Goal: Register for event/course

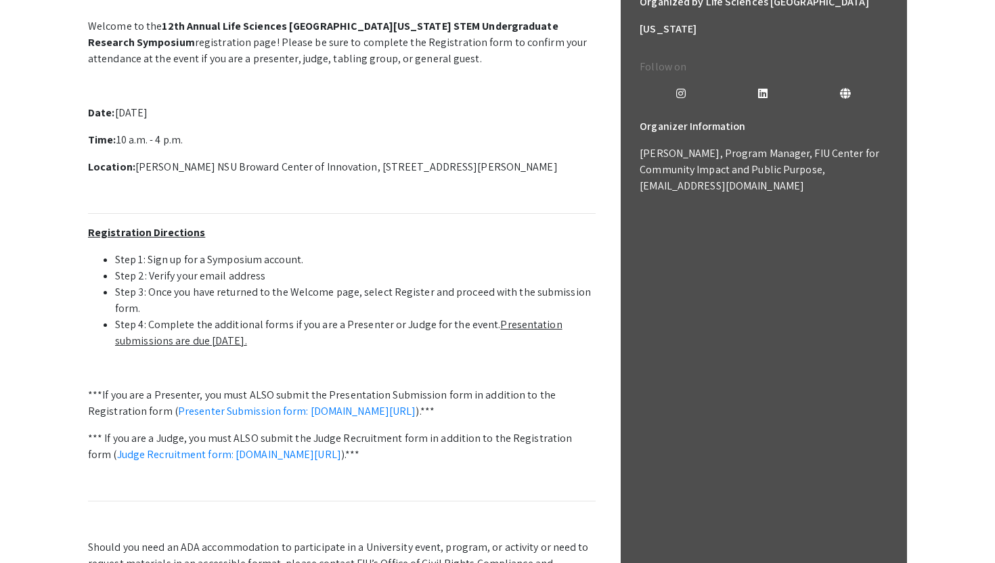
scroll to position [446, 0]
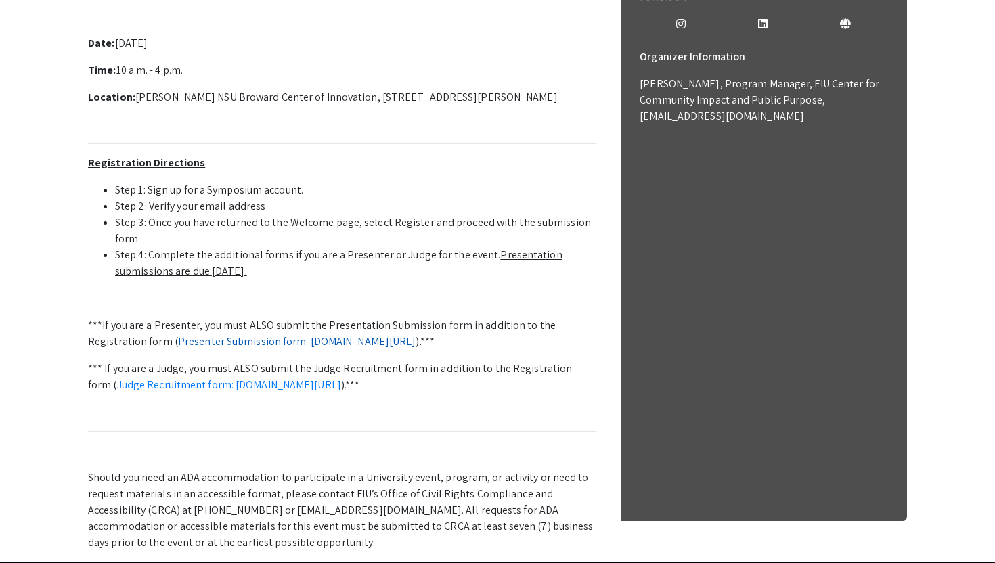
click at [416, 340] on link "Presenter Submission form: [DOMAIN_NAME][URL]" at bounding box center [297, 341] width 238 height 14
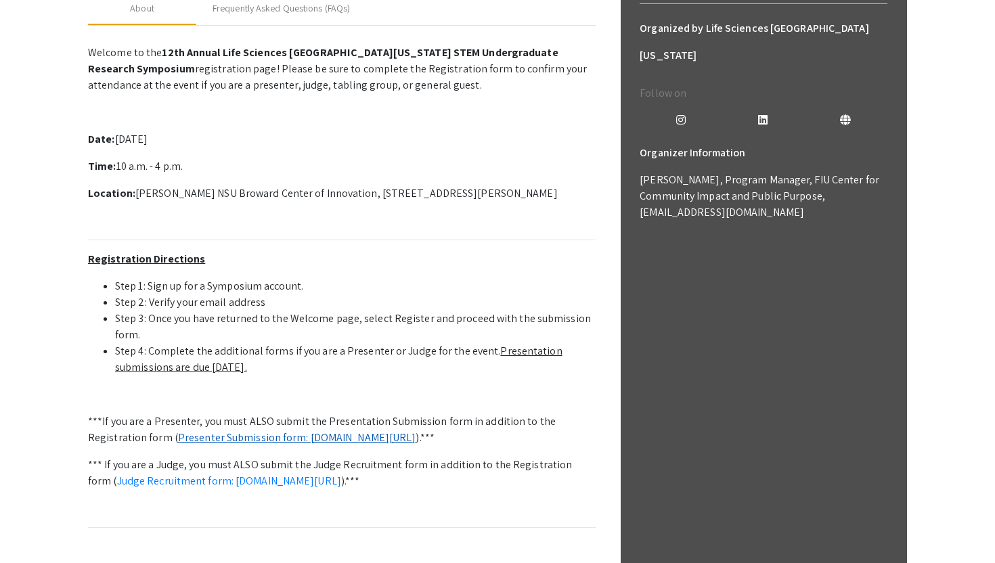
scroll to position [315, 0]
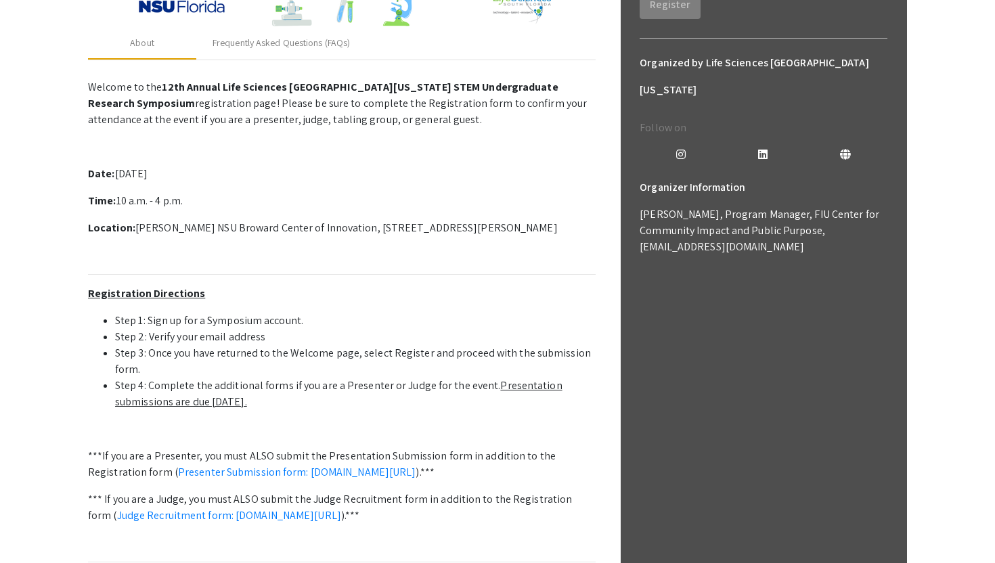
click at [510, 385] on u "Presentation submissions are due [DATE]." at bounding box center [338, 393] width 447 height 30
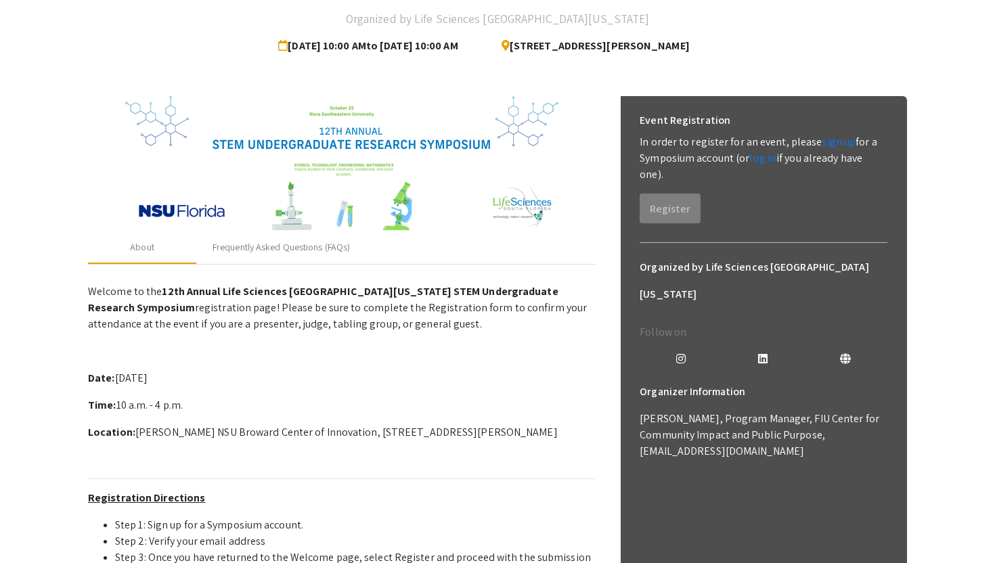
scroll to position [108, 0]
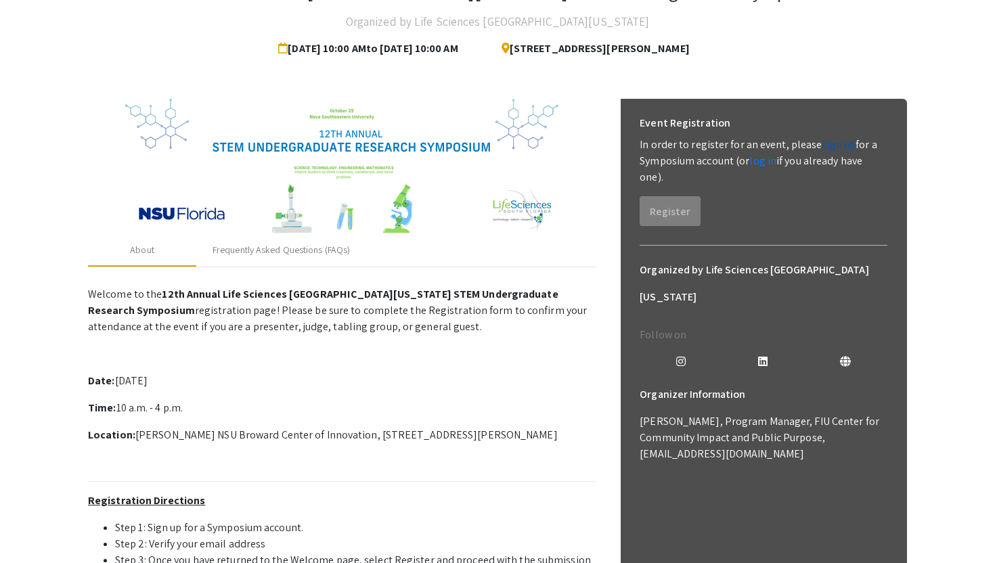
click at [835, 147] on link "sign up" at bounding box center [839, 144] width 34 height 14
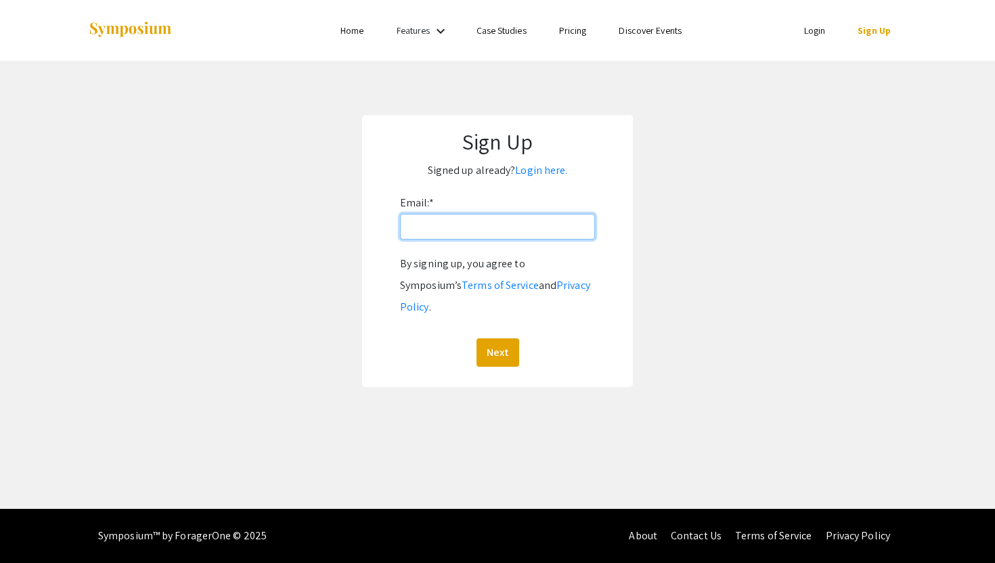
click at [532, 218] on input "Email: *" at bounding box center [497, 227] width 195 height 26
type input "pk481@mynsu.nova.edu"
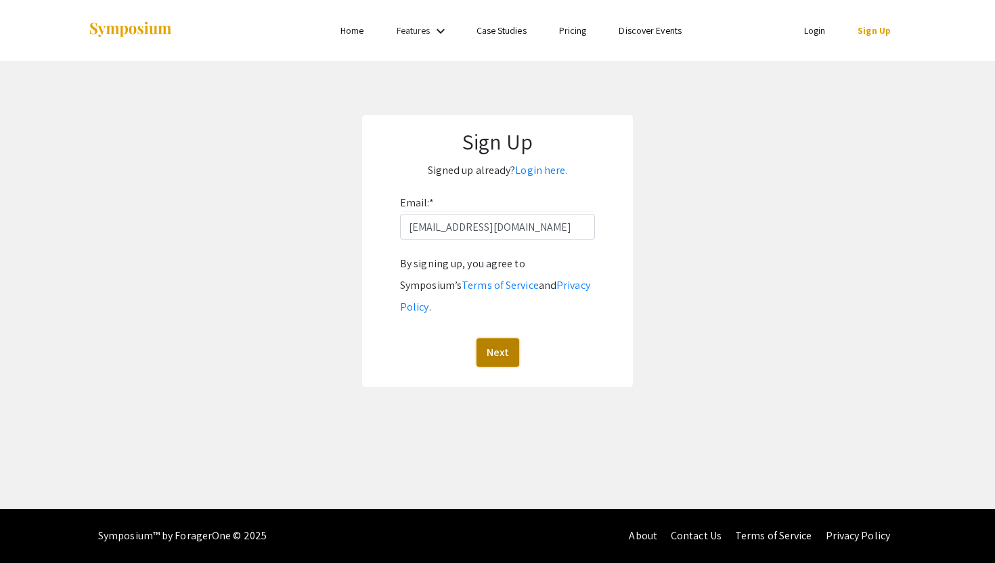
click at [497, 338] on button "Next" at bounding box center [498, 352] width 43 height 28
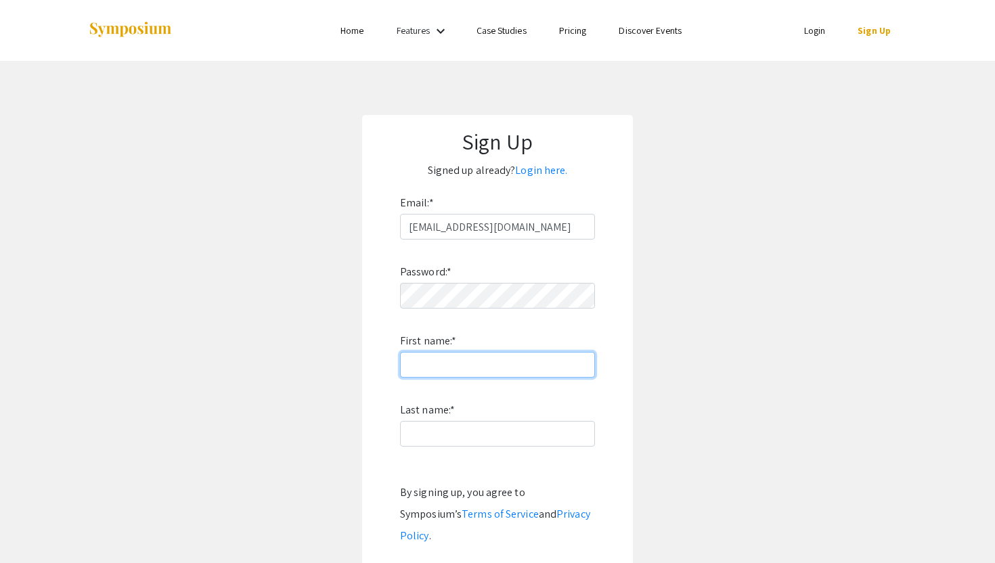
click at [475, 375] on input "First name: *" at bounding box center [497, 365] width 195 height 26
type input "Pujita"
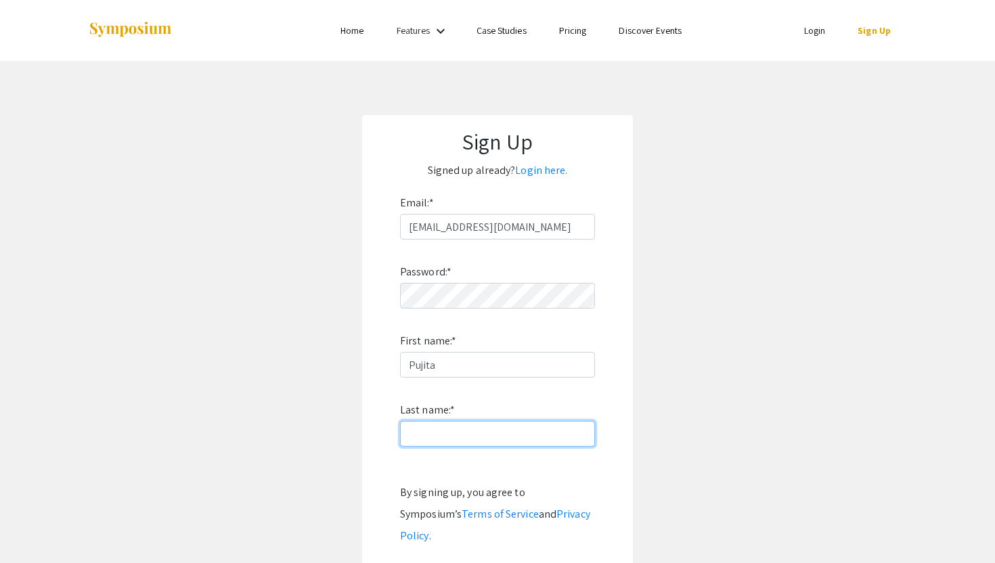
click at [441, 433] on input "Last name: *" at bounding box center [497, 434] width 195 height 26
type input "Kellampalli"
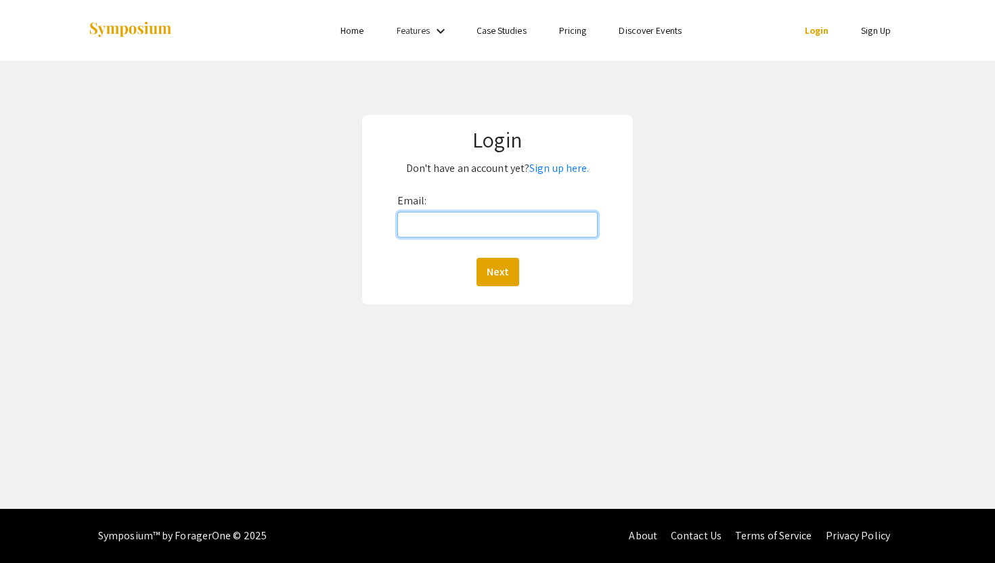
click at [564, 214] on input "Email:" at bounding box center [497, 225] width 201 height 26
type input "[EMAIL_ADDRESS][DOMAIN_NAME]"
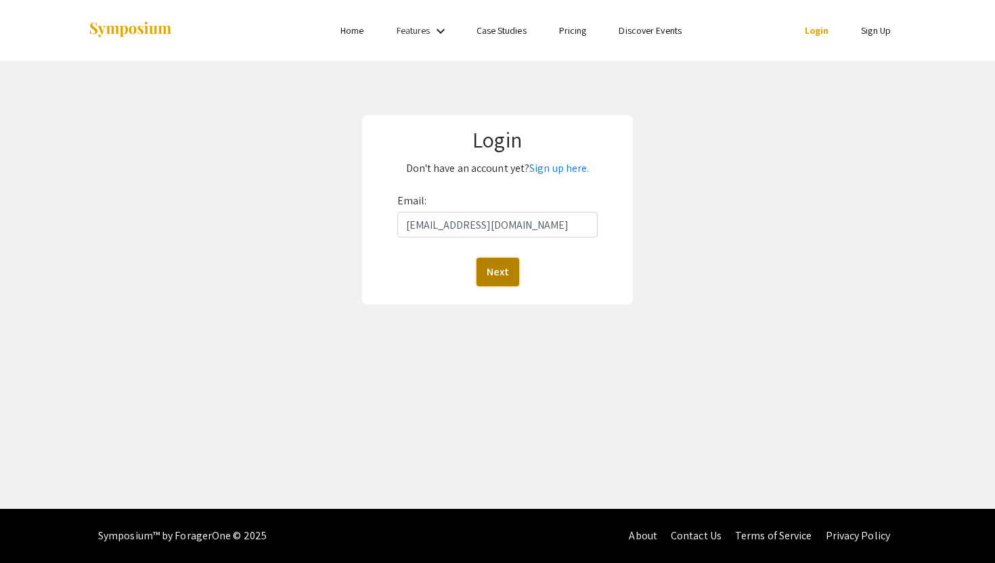
click at [499, 273] on button "Next" at bounding box center [498, 272] width 43 height 28
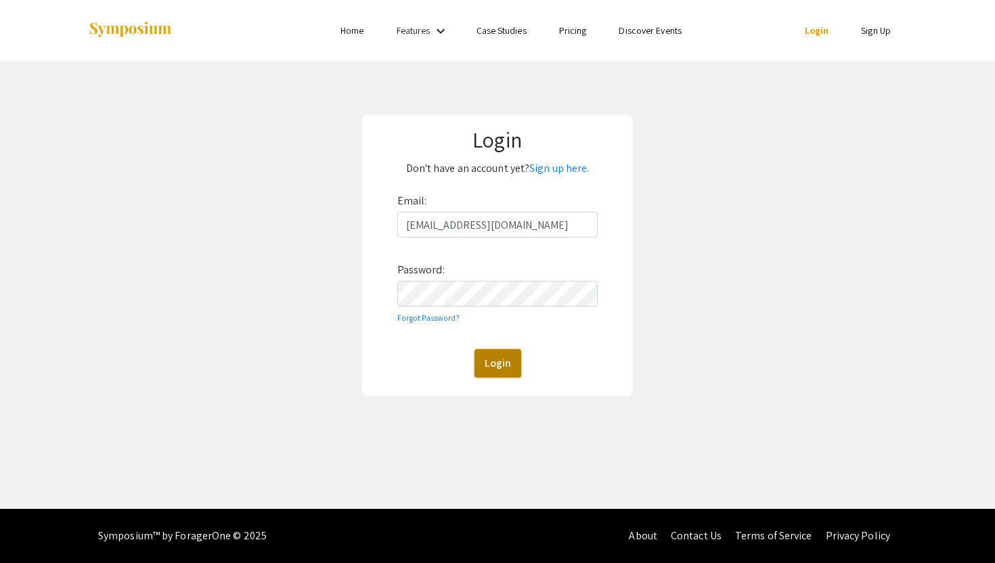
click at [503, 364] on button "Login" at bounding box center [497, 363] width 47 height 28
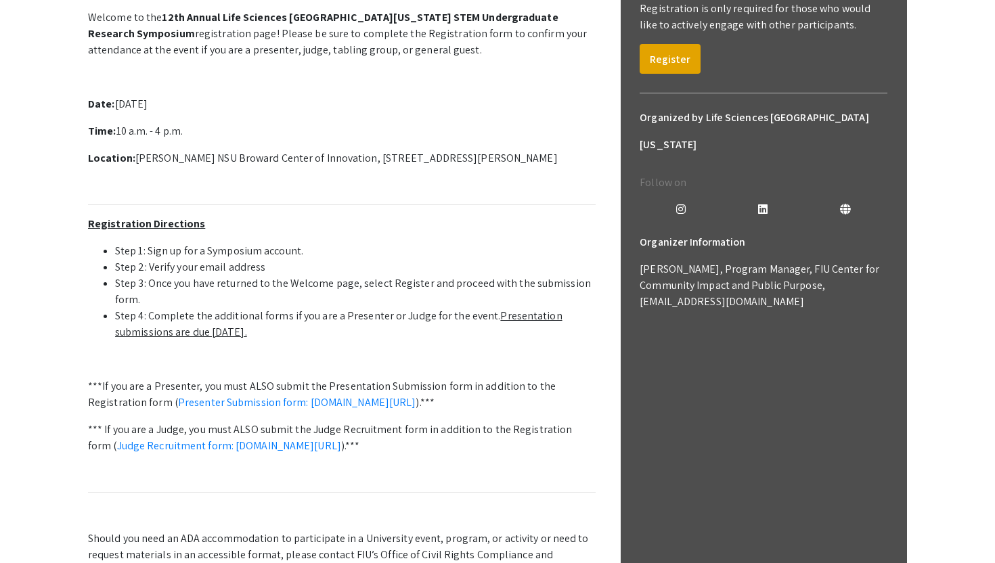
scroll to position [249, 0]
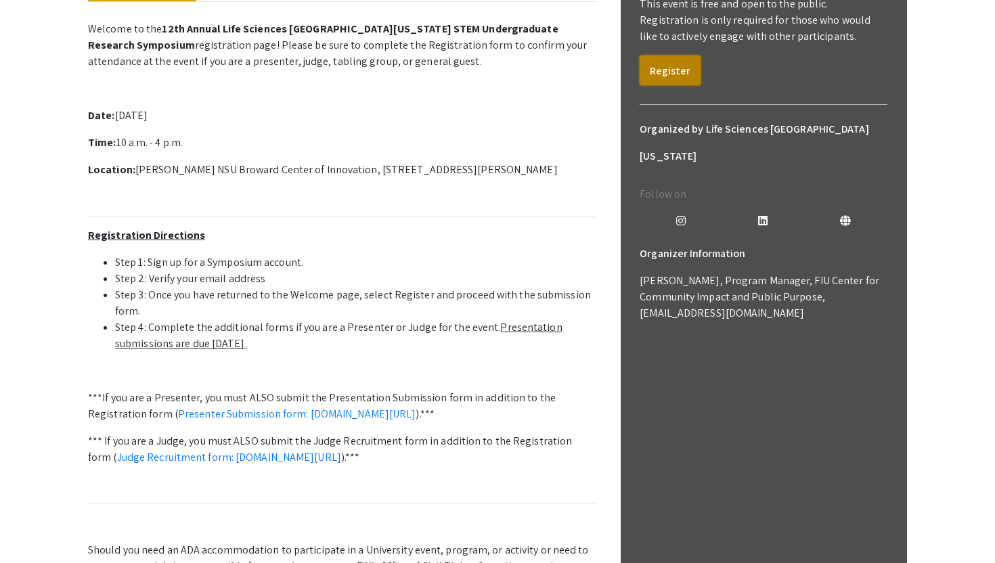
click at [651, 70] on button "Register" at bounding box center [670, 71] width 61 height 30
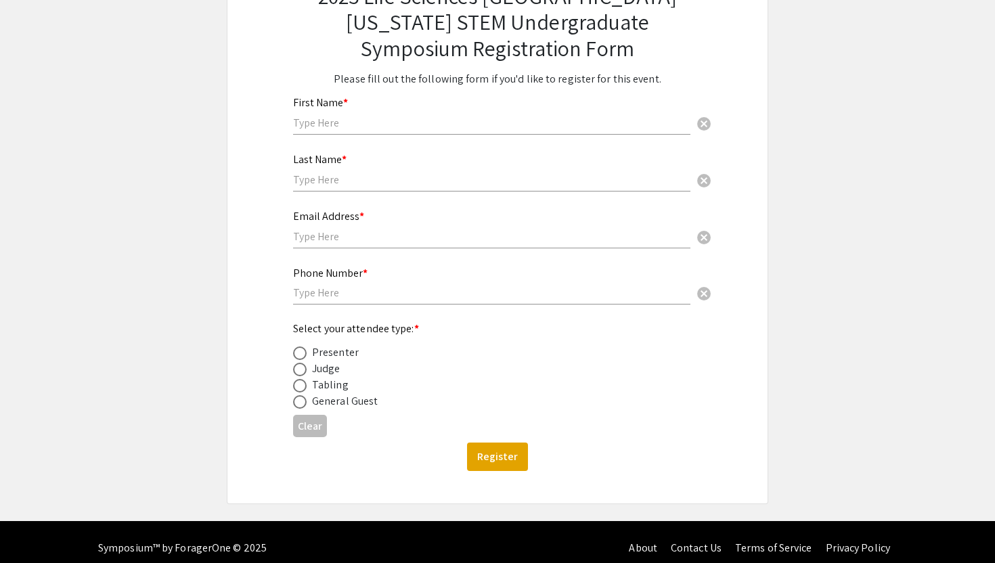
scroll to position [142, 0]
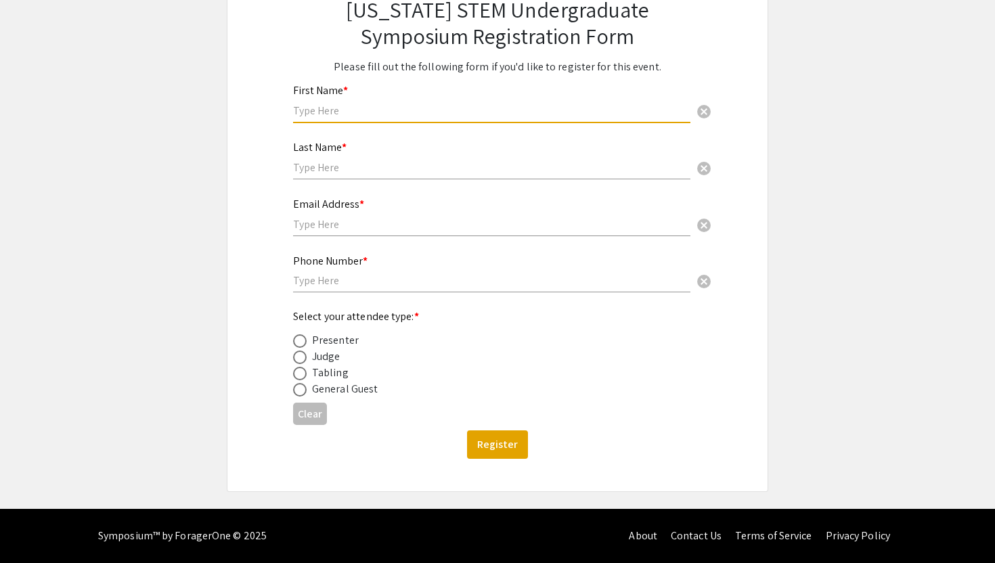
click at [428, 112] on input "text" at bounding box center [491, 111] width 397 height 14
type input "Pujita"
type input "Kellampalli"
type input "2407294506"
click at [378, 227] on input "text" at bounding box center [491, 224] width 397 height 14
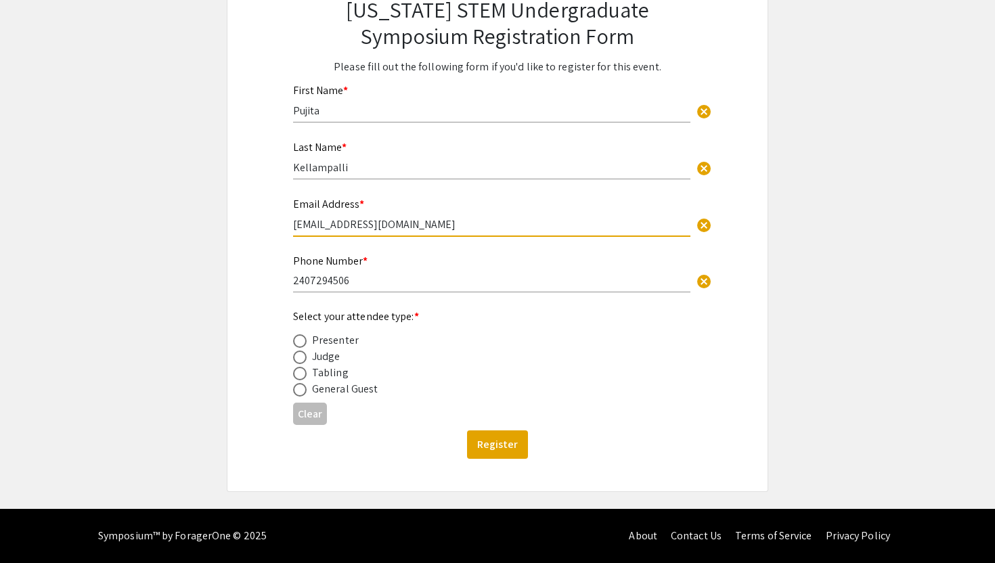
type input "pk481@mysnu.nova.edu"
click at [257, 319] on div "2025 Life Sciences South Florida STEM Undergraduate Symposium Registration Form…" at bounding box center [497, 215] width 541 height 554
click at [301, 338] on span at bounding box center [300, 341] width 14 height 14
click at [301, 338] on input "radio" at bounding box center [300, 341] width 14 height 14
radio input "true"
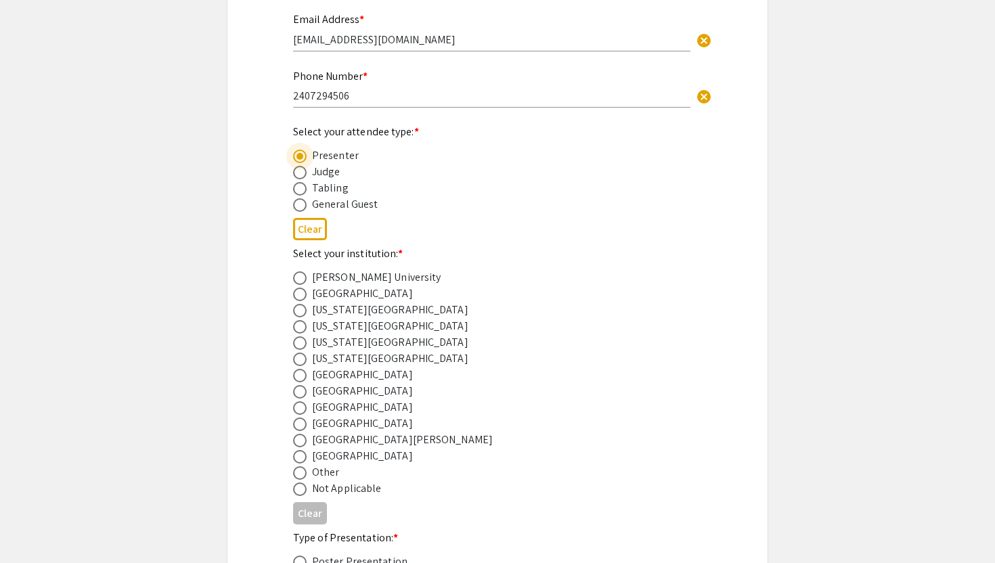
scroll to position [326, 0]
click at [296, 407] on span at bounding box center [300, 408] width 14 height 14
click at [296, 407] on input "radio" at bounding box center [300, 408] width 14 height 14
radio input "true"
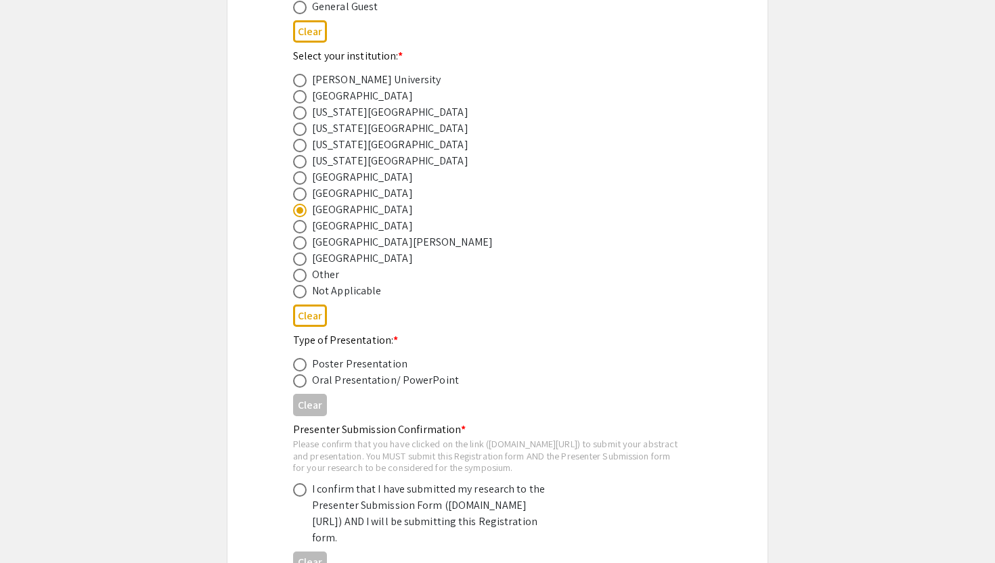
scroll to position [525, 0]
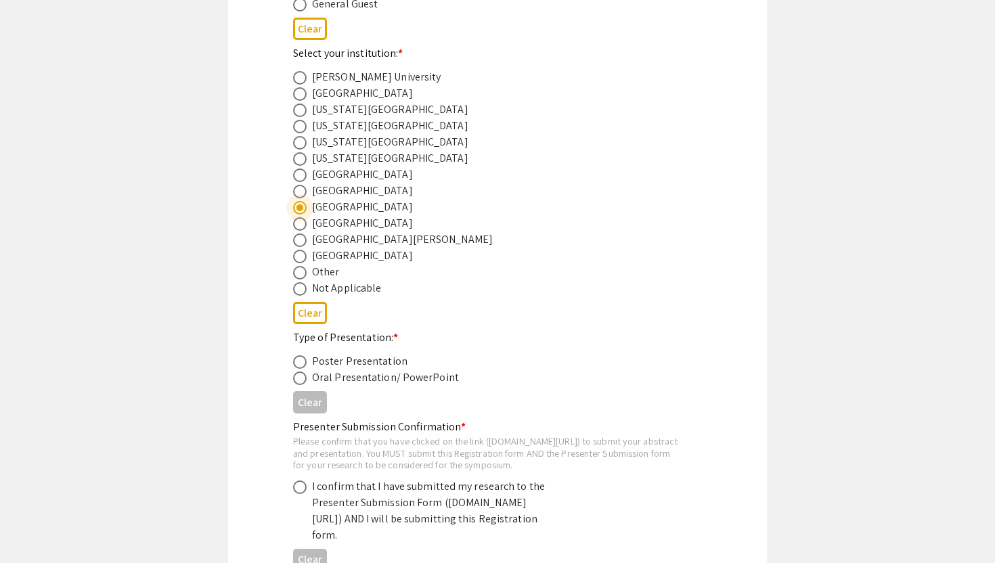
click at [298, 366] on span at bounding box center [300, 362] width 14 height 14
click at [298, 366] on input "radio" at bounding box center [300, 362] width 14 height 14
radio input "true"
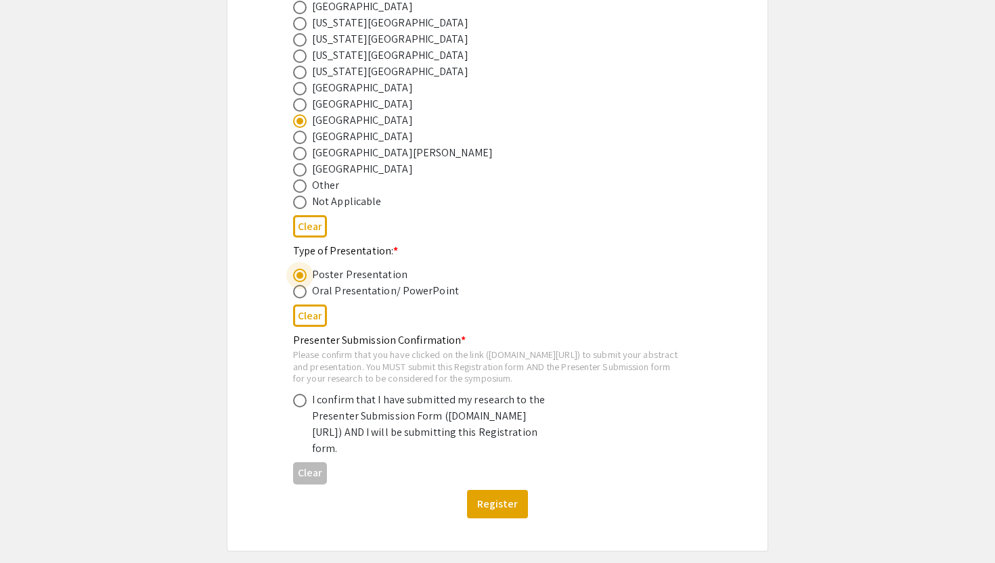
scroll to position [703, 0]
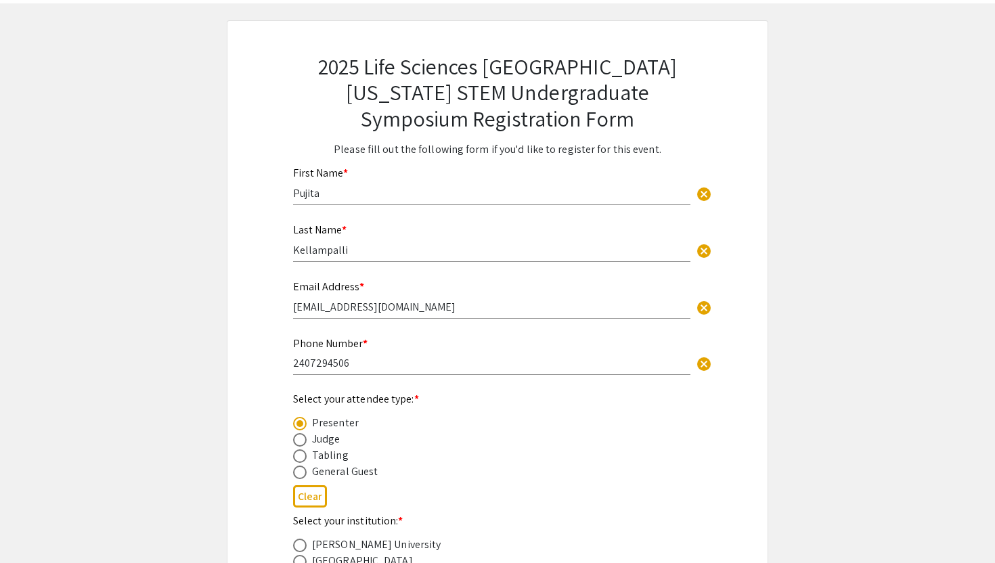
scroll to position [0, 0]
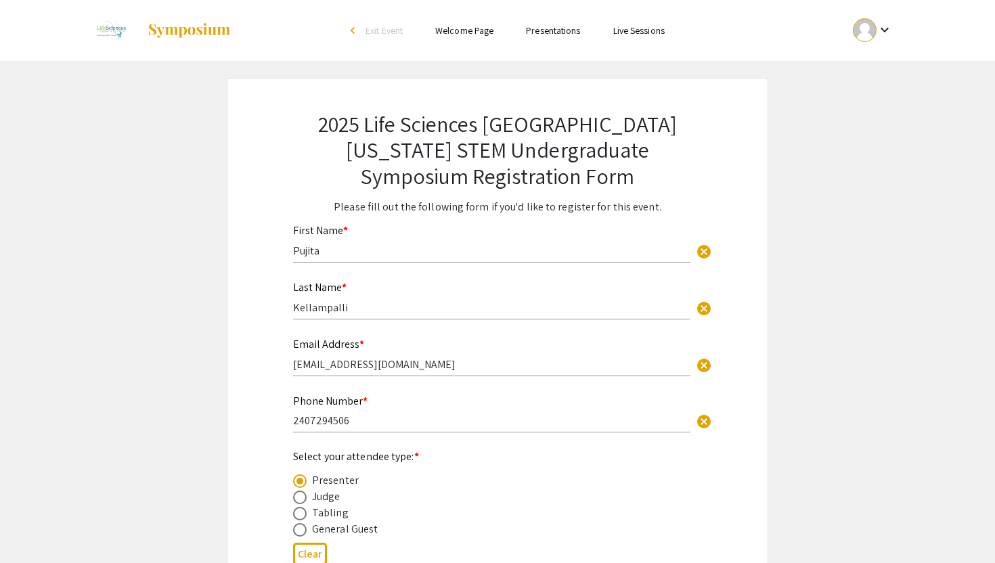
click at [355, 30] on div "arrow_back_ios" at bounding box center [355, 30] width 8 height 8
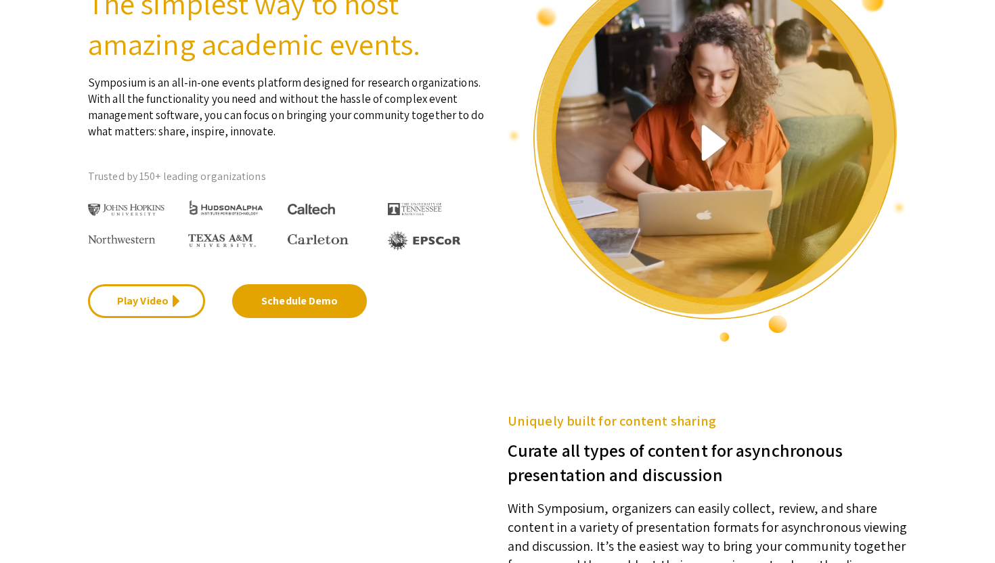
scroll to position [118, 0]
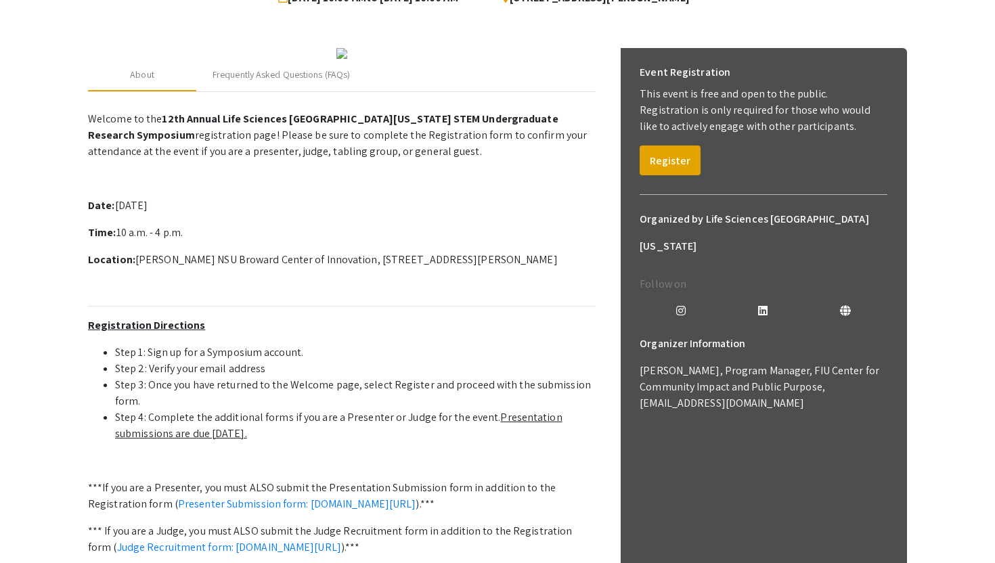
scroll to position [514, 0]
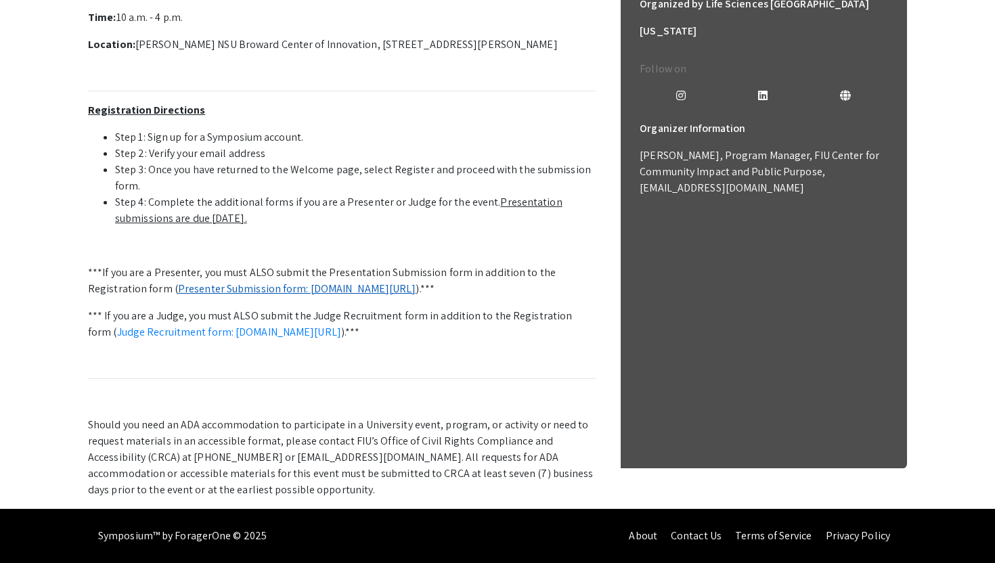
click at [416, 282] on link "Presenter Submission form: [DOMAIN_NAME][URL]" at bounding box center [297, 289] width 238 height 14
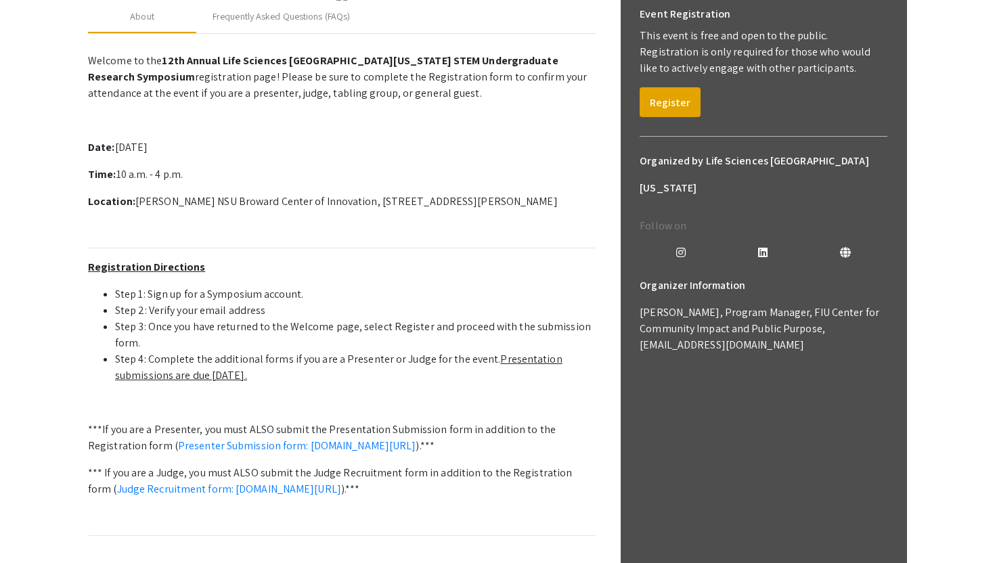
scroll to position [0, 0]
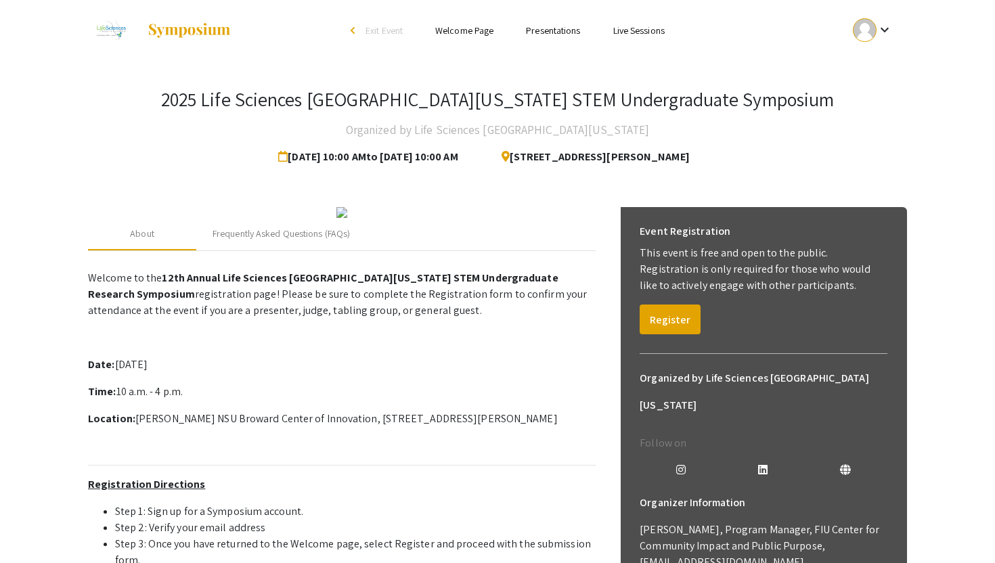
click at [662, 56] on ul "keyboard_arrow_down" at bounding box center [772, 30] width 270 height 61
click at [673, 313] on button "Register" at bounding box center [670, 320] width 61 height 30
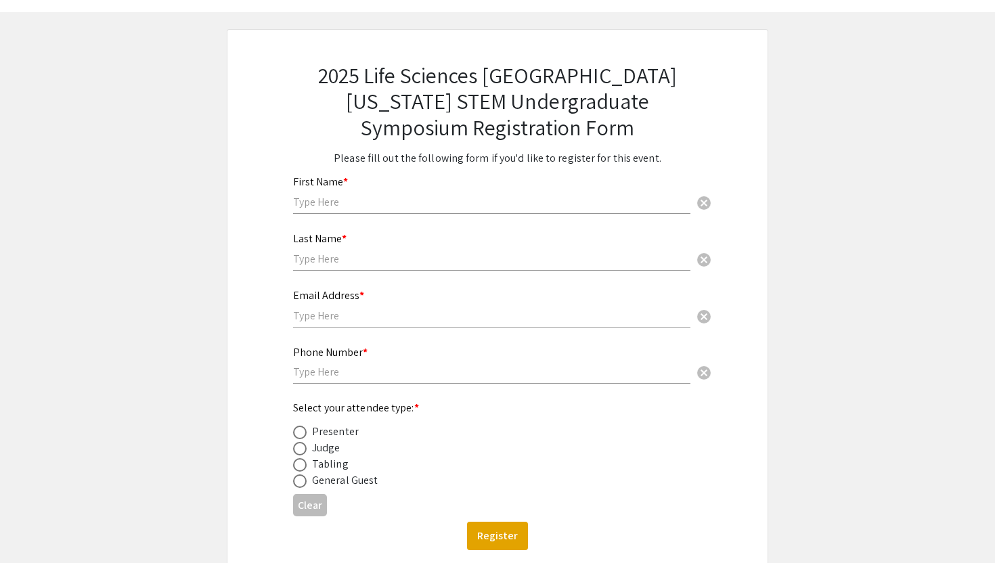
scroll to position [43, 0]
